Goal: Navigation & Orientation: Find specific page/section

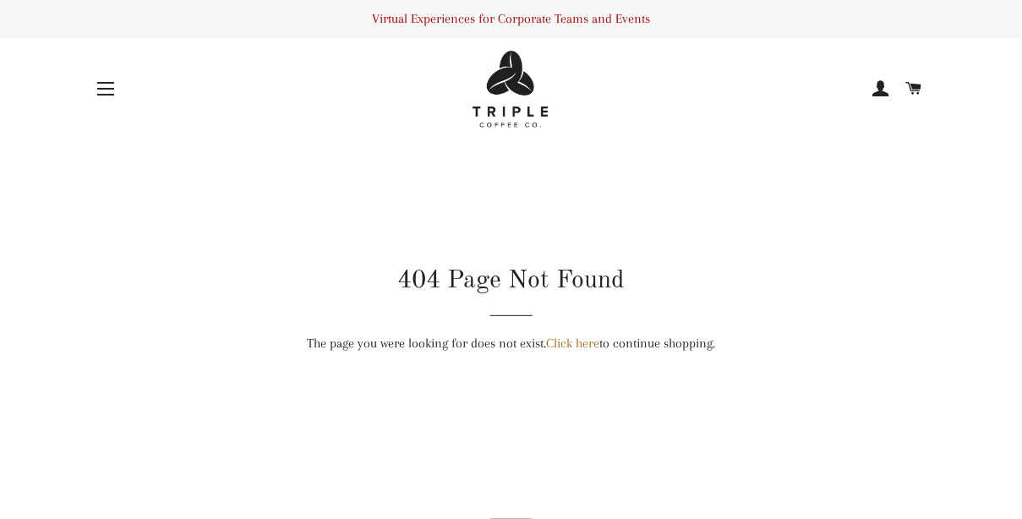
click at [101, 80] on button "Site navigation" at bounding box center [106, 89] width 42 height 42
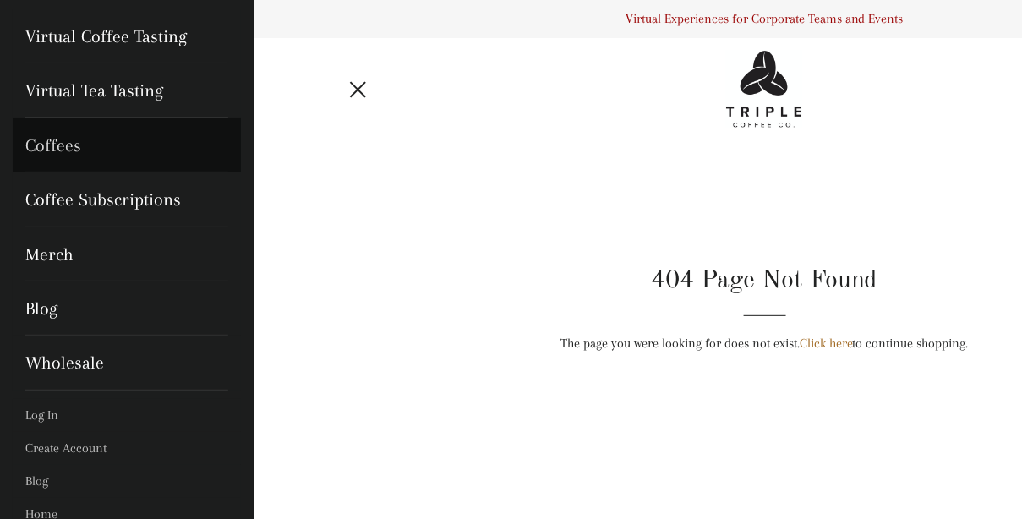
click at [71, 141] on link "Coffees" at bounding box center [127, 145] width 228 height 54
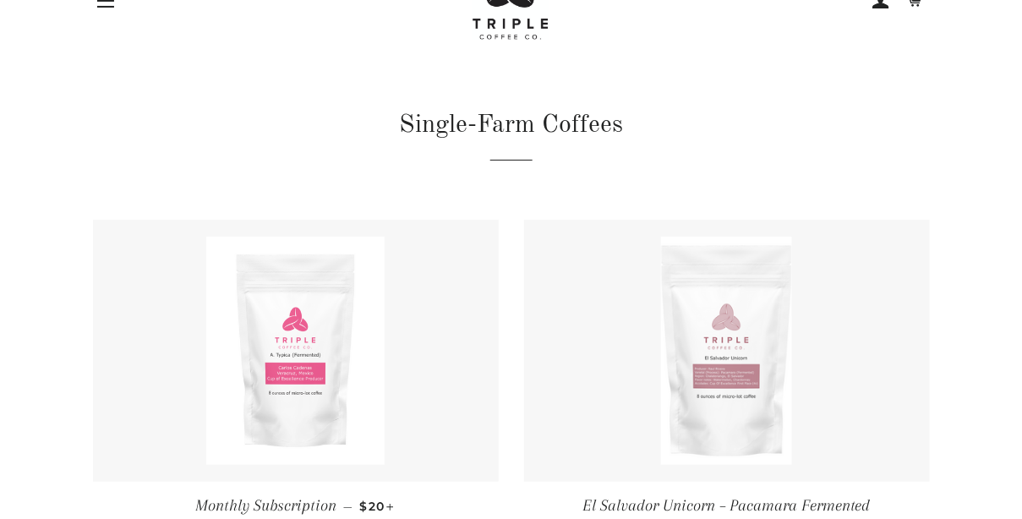
scroll to position [27, 0]
